Goal: Obtain resource: Download file/media

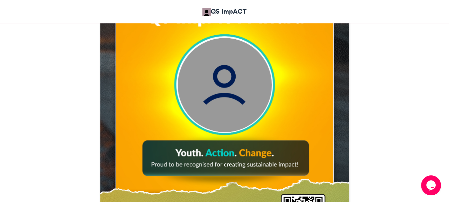
scroll to position [272, 0]
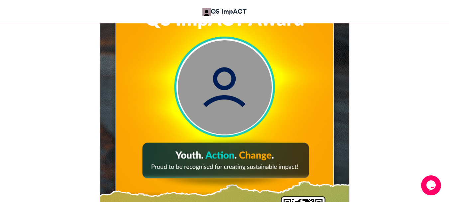
click at [226, 122] on img at bounding box center [224, 87] width 94 height 94
click at [235, 102] on img at bounding box center [224, 87] width 94 height 94
click at [195, 122] on img at bounding box center [224, 87] width 94 height 94
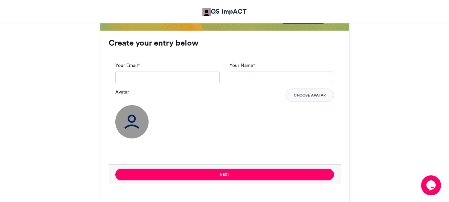
scroll to position [491, 0]
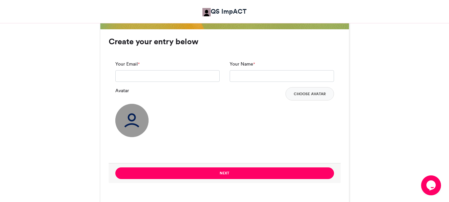
click at [132, 116] on img at bounding box center [131, 120] width 33 height 33
click at [128, 74] on input "Your Email *" at bounding box center [167, 76] width 104 height 12
type input "*"
type input "**********"
click at [239, 77] on input "Your Name *" at bounding box center [282, 76] width 104 height 12
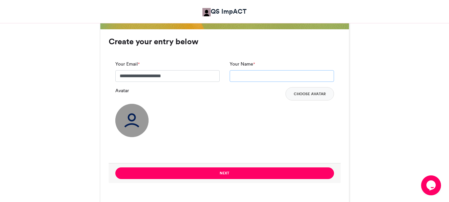
type input "**********"
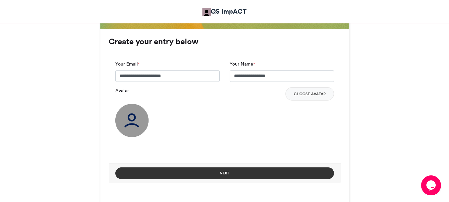
click at [207, 174] on button "Next" at bounding box center [224, 173] width 219 height 12
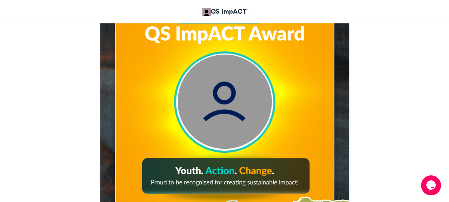
scroll to position [252, 0]
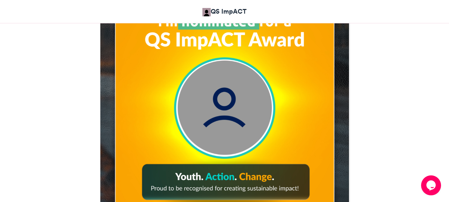
click at [226, 120] on img at bounding box center [224, 112] width 249 height 311
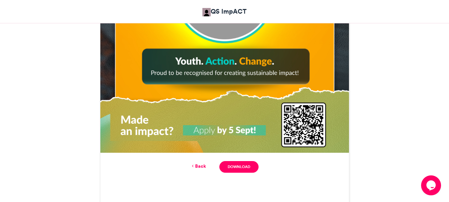
scroll to position [463, 0]
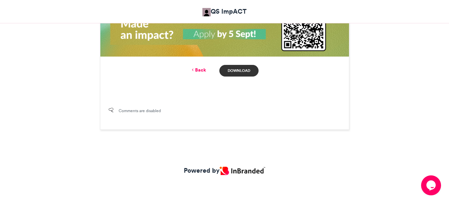
click at [234, 68] on link "Download" at bounding box center [238, 71] width 39 height 12
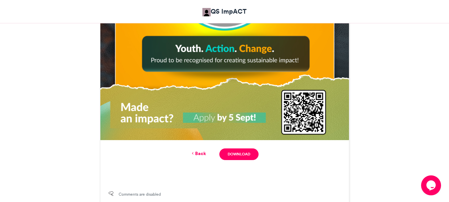
scroll to position [409, 0]
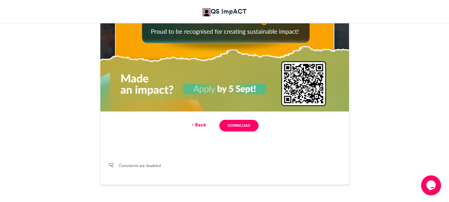
click at [196, 126] on link "Back" at bounding box center [198, 124] width 16 height 7
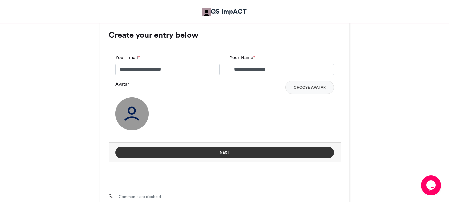
scroll to position [497, 0]
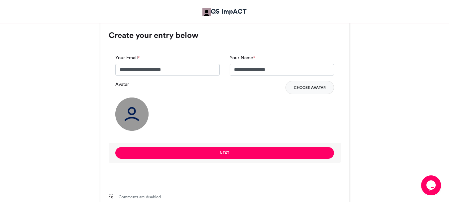
click at [310, 88] on button "Choose Avatar" at bounding box center [309, 87] width 49 height 13
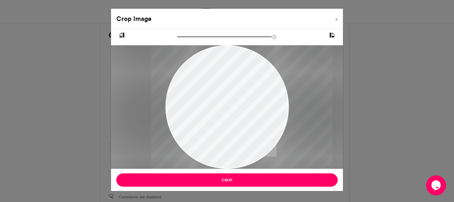
drag, startPoint x: 229, startPoint y: 125, endPoint x: 244, endPoint y: 126, distance: 14.7
click at [244, 126] on div at bounding box center [241, 106] width 181 height 123
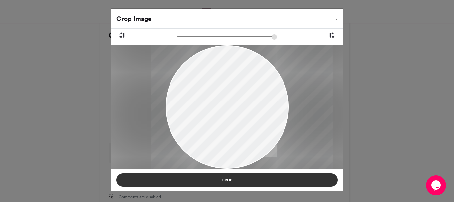
click at [234, 179] on button "Crop" at bounding box center [226, 179] width 221 height 13
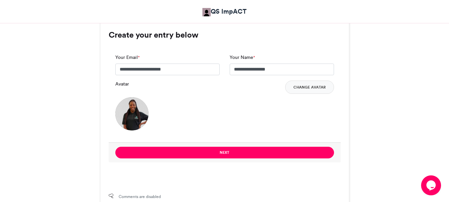
scroll to position [498, 0]
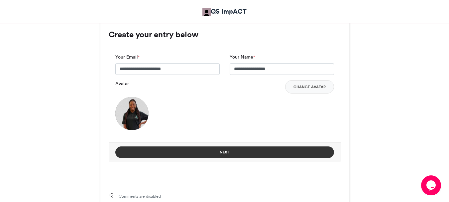
click at [230, 150] on button "Next" at bounding box center [224, 152] width 219 height 12
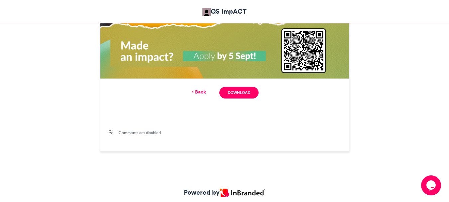
scroll to position [460, 0]
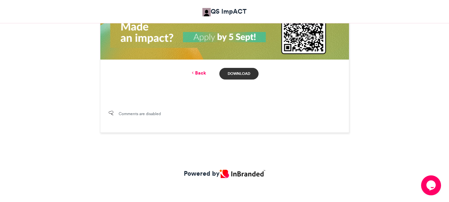
click at [235, 75] on link "Download" at bounding box center [238, 74] width 39 height 12
